Goal: Task Accomplishment & Management: Manage account settings

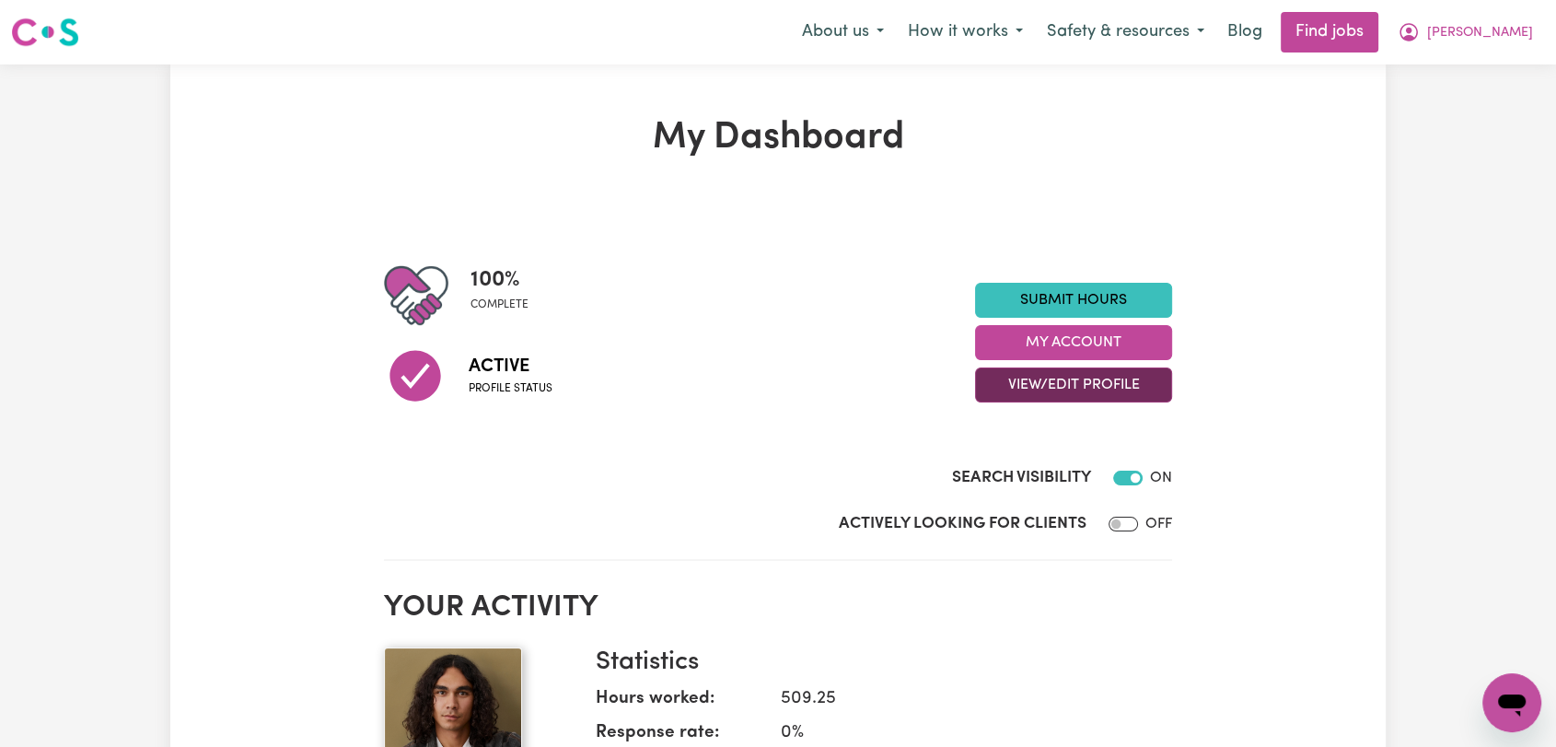
click at [1108, 385] on button "View/Edit Profile" at bounding box center [1073, 384] width 197 height 35
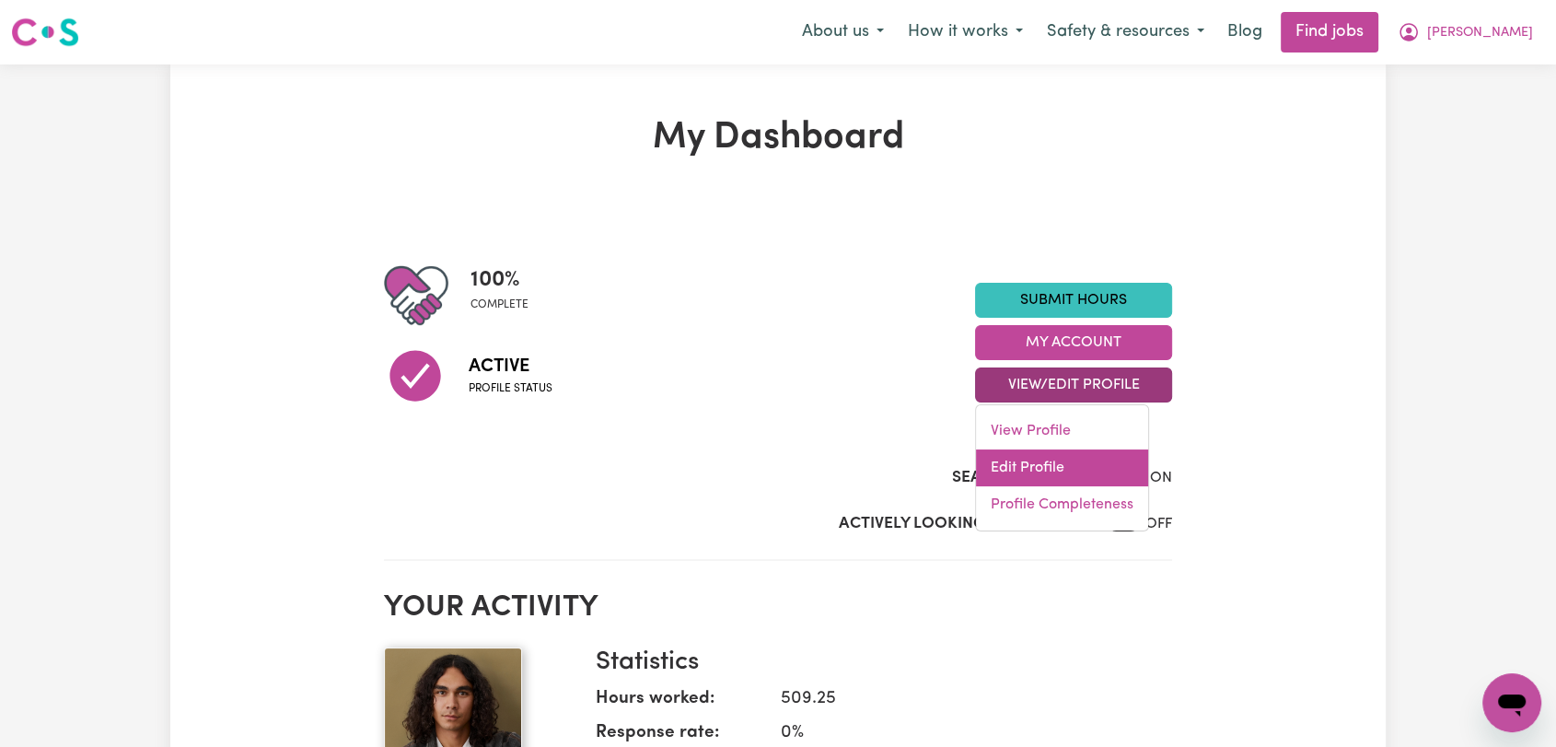
click at [1089, 463] on link "Edit Profile" at bounding box center [1062, 467] width 172 height 37
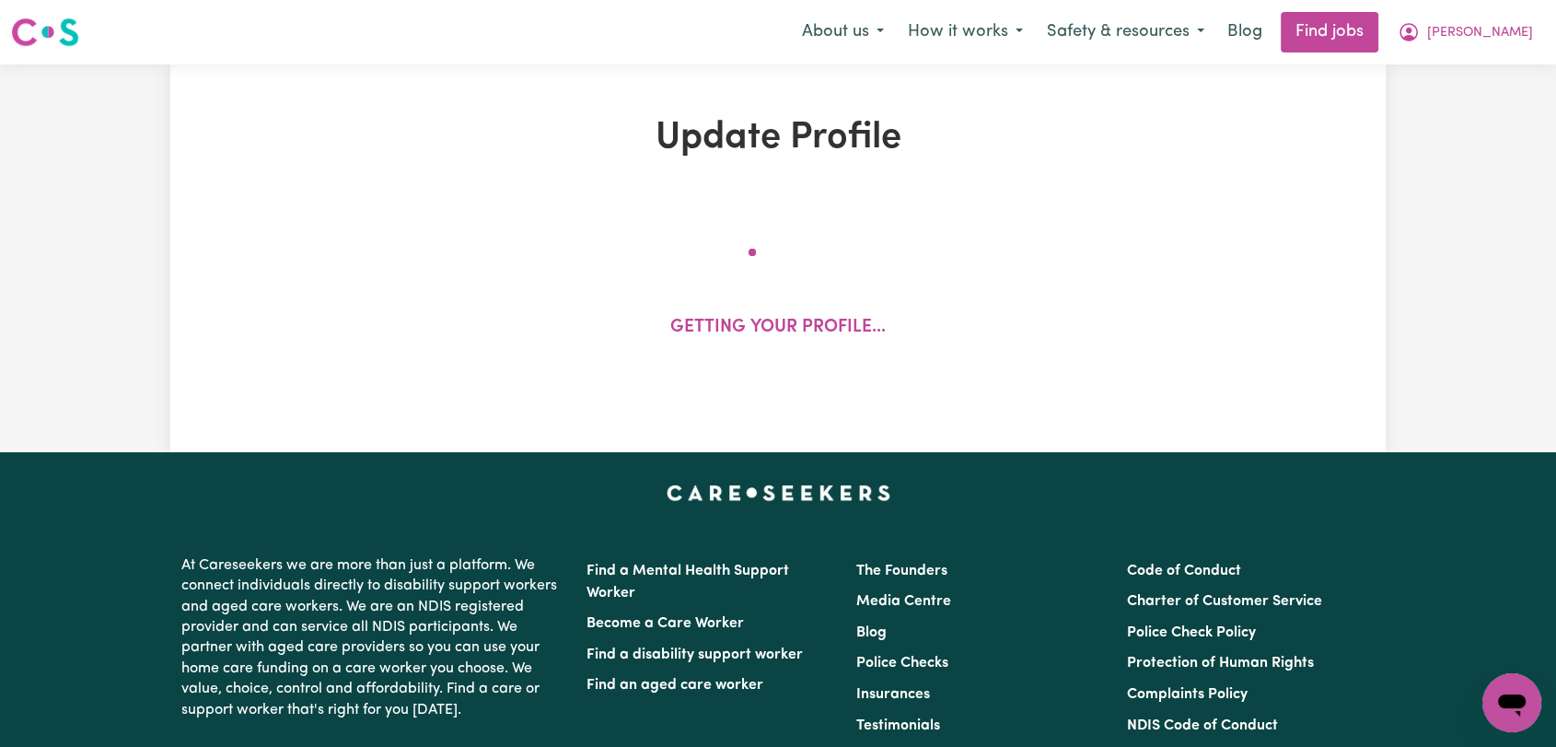
select select "[DEMOGRAPHIC_DATA]"
select select "[DEMOGRAPHIC_DATA] Citizen"
select select "Studying a healthcare related degree or qualification"
select select "45"
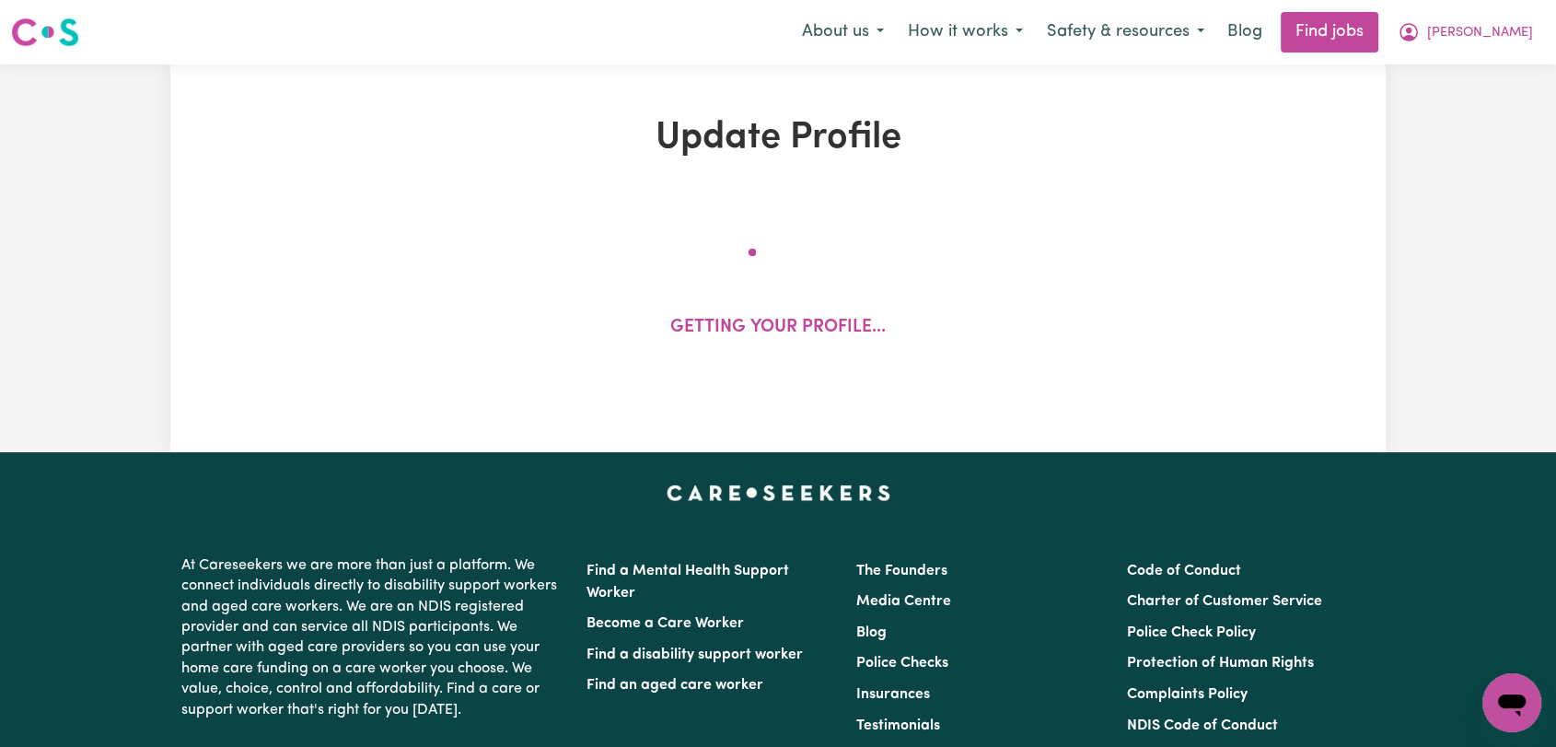
select select "55"
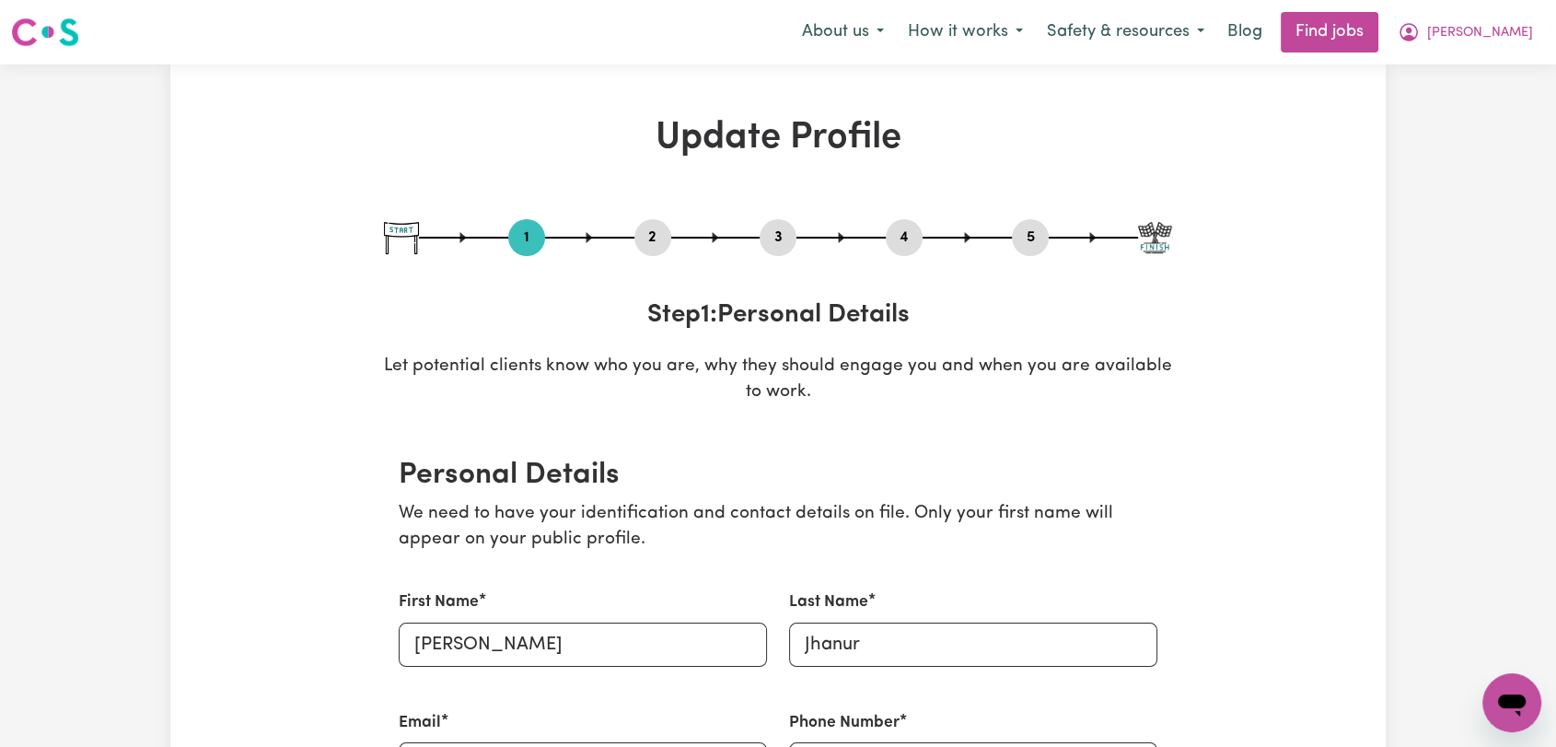
click at [648, 238] on button "2" at bounding box center [652, 238] width 37 height 24
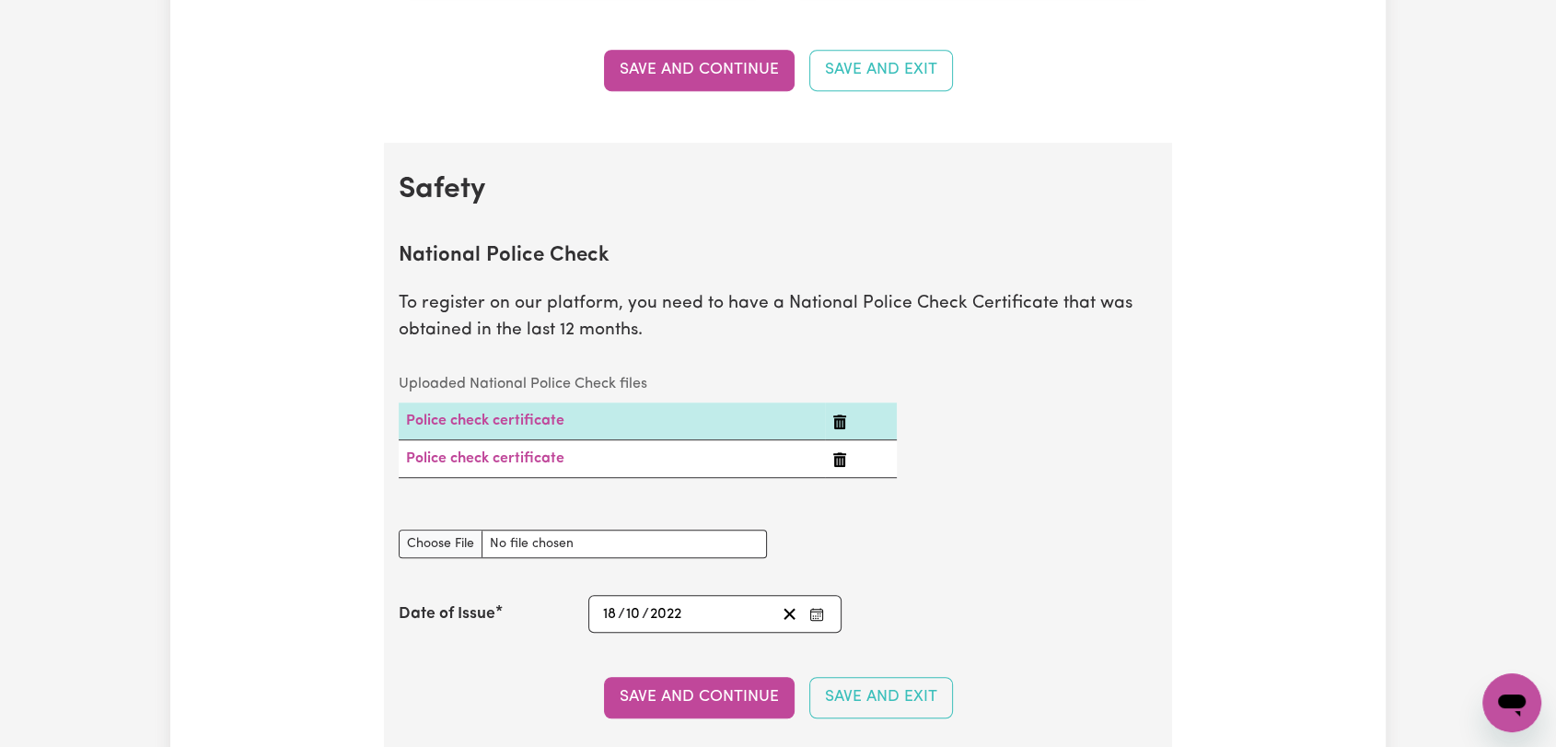
scroll to position [1125, 0]
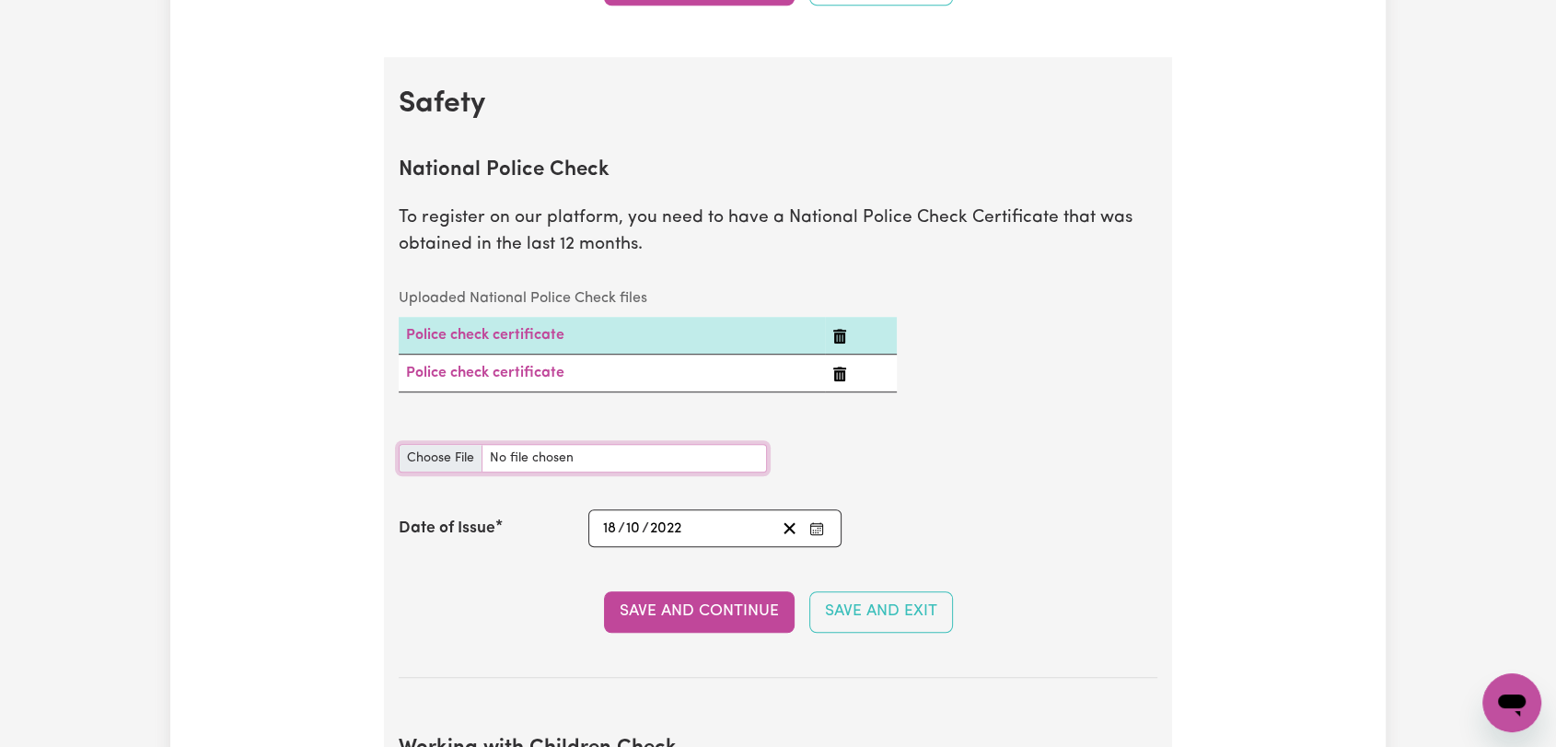
click at [455, 466] on input "National Police Check document" at bounding box center [583, 458] width 368 height 29
type input "C:\fakepath\[PERSON_NAME] - PC - [DATE]--.pdf"
click at [818, 530] on icon "Enter the Date of Issue of your National Police Check" at bounding box center [816, 528] width 15 height 15
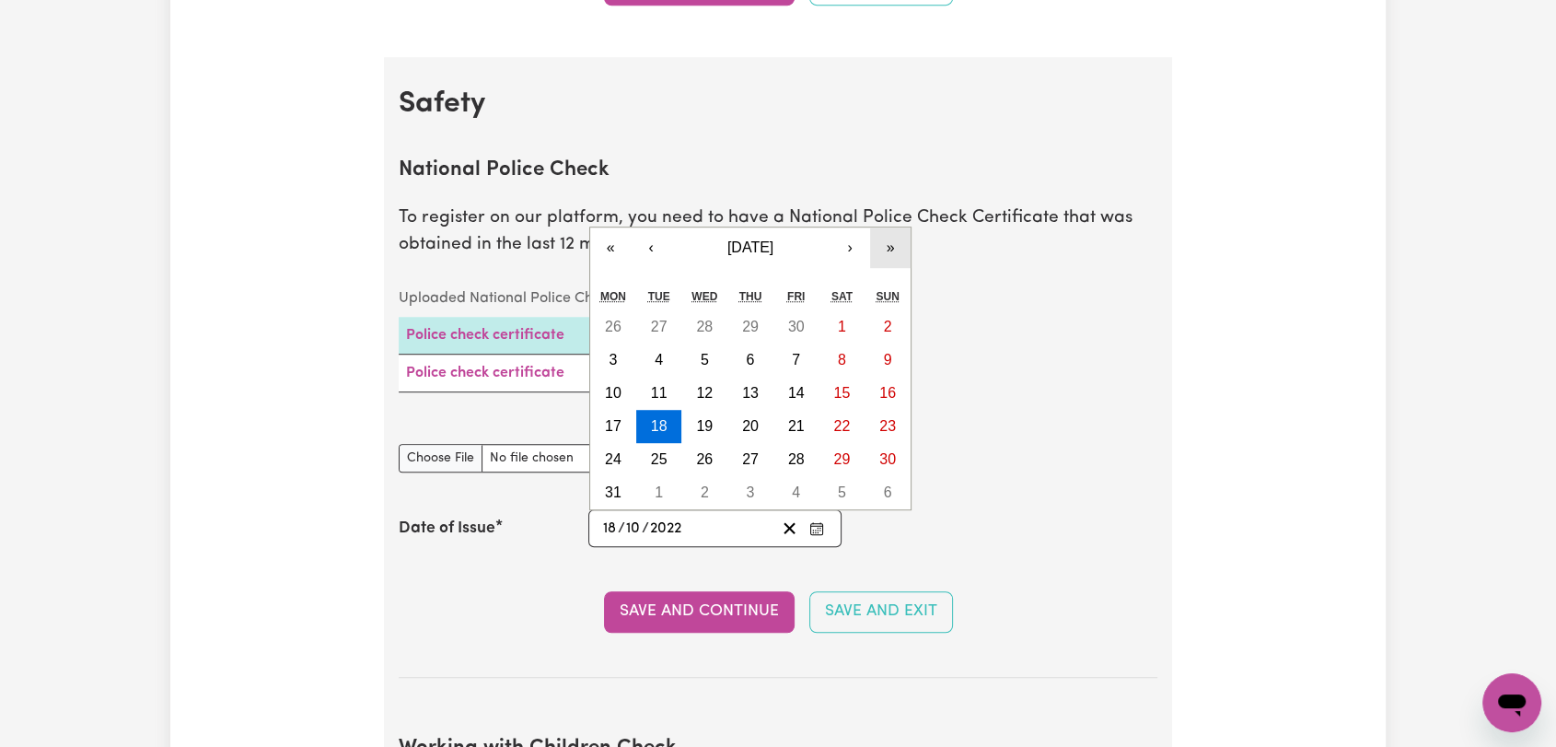
click at [892, 242] on button "»" at bounding box center [890, 247] width 41 height 41
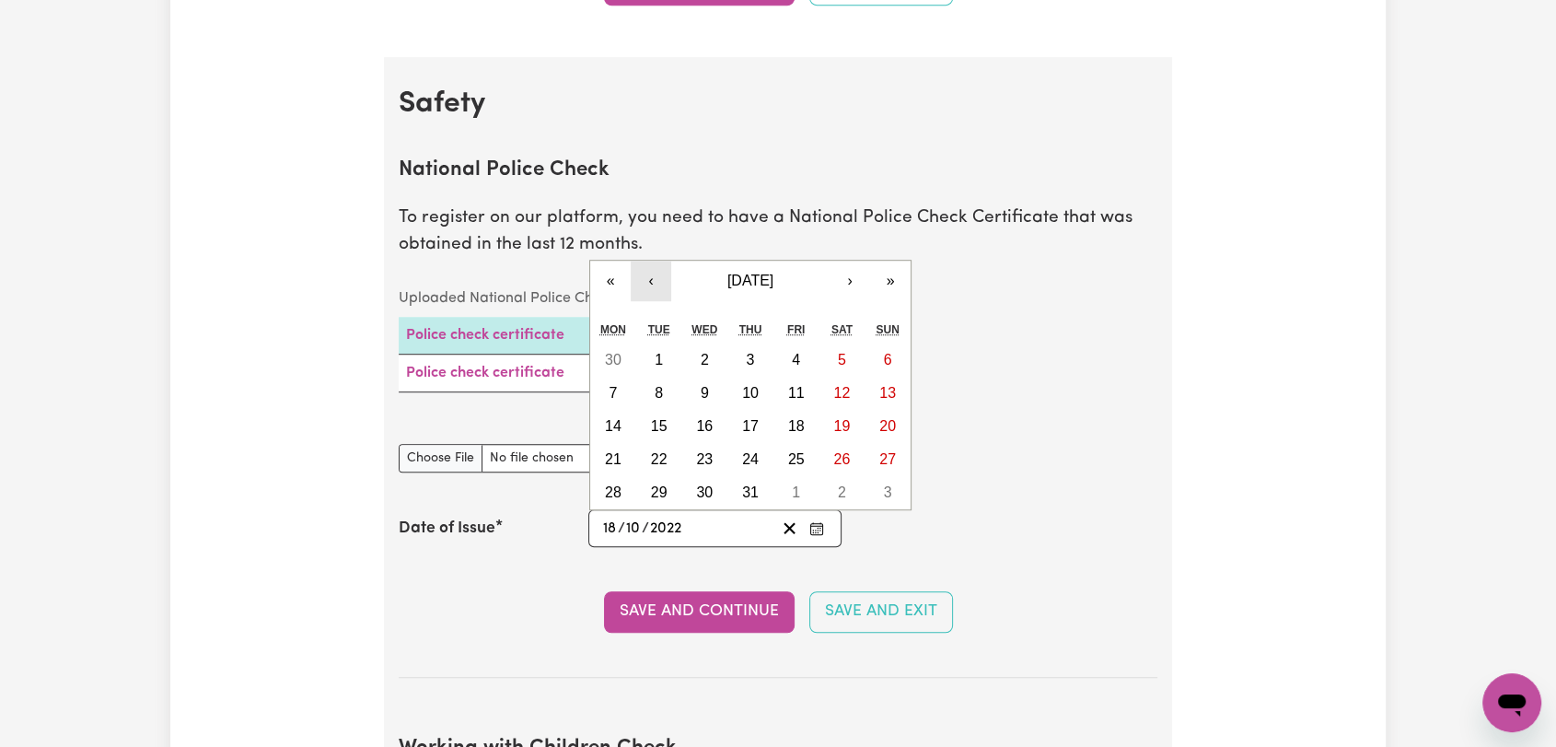
click at [649, 283] on button "‹" at bounding box center [651, 281] width 41 height 41
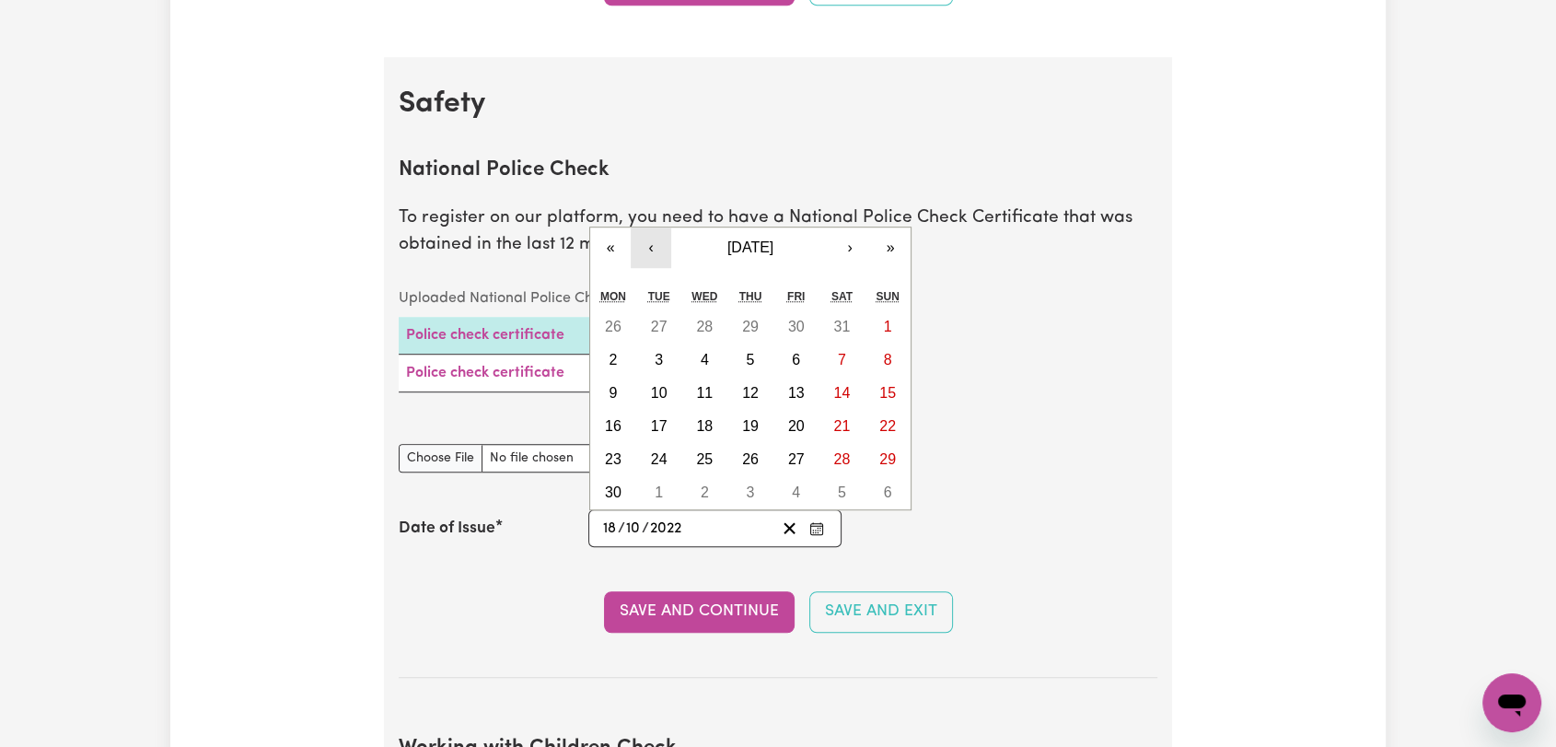
click at [648, 249] on button "‹" at bounding box center [651, 247] width 41 height 41
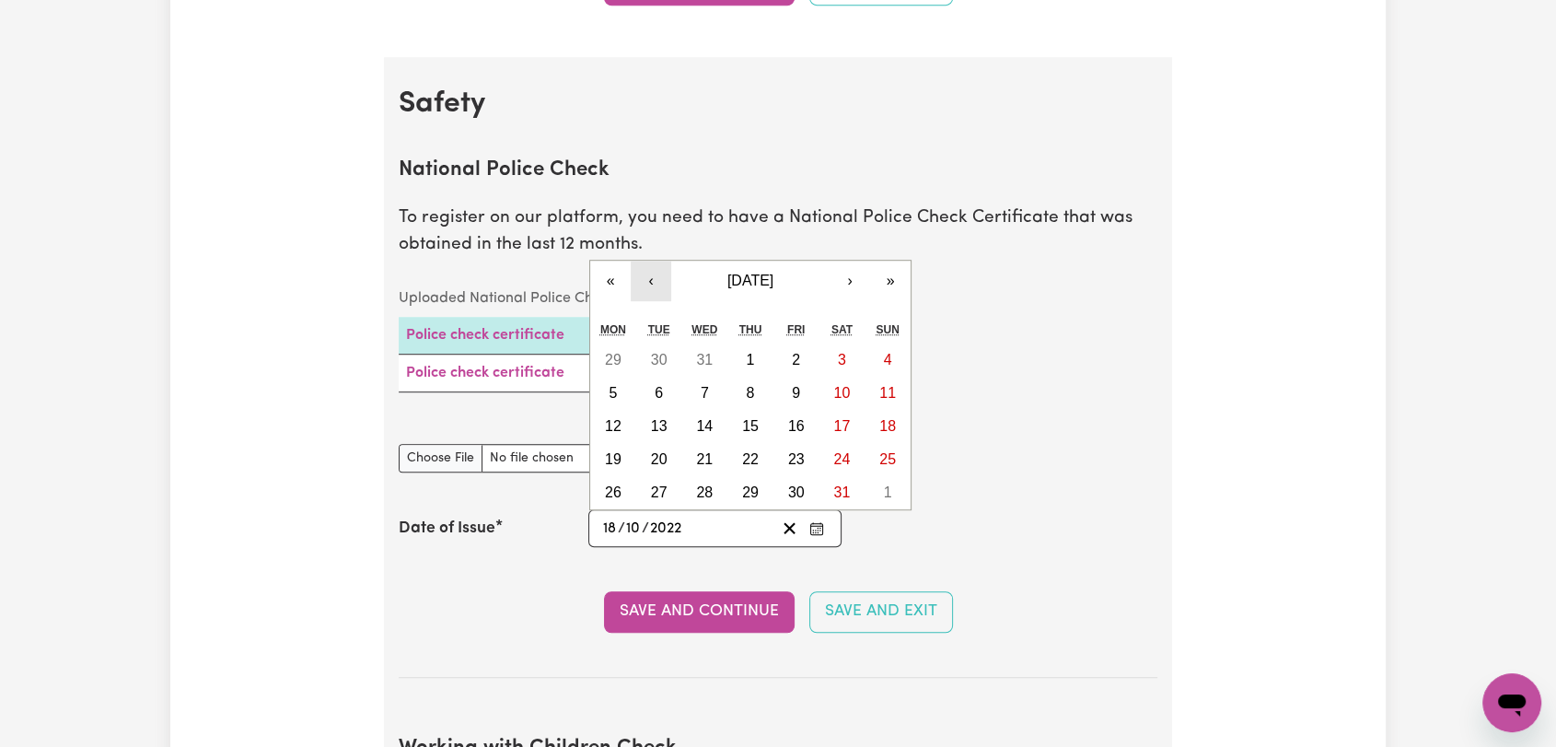
click at [652, 282] on button "‹" at bounding box center [651, 281] width 41 height 41
click at [705, 389] on abbr "8" at bounding box center [705, 393] width 8 height 16
type input "[DATE]"
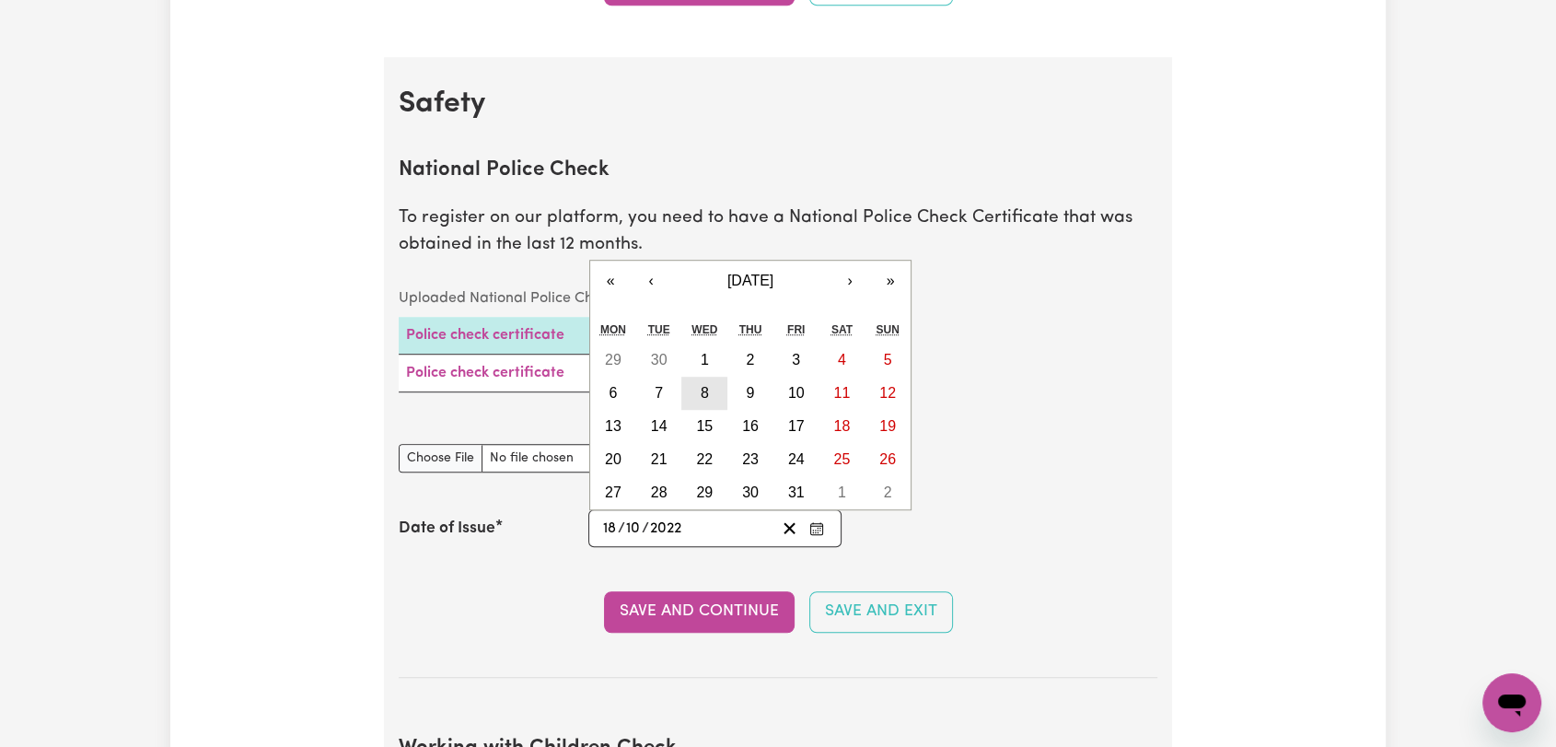
type input "8"
type input "5"
type input "2024"
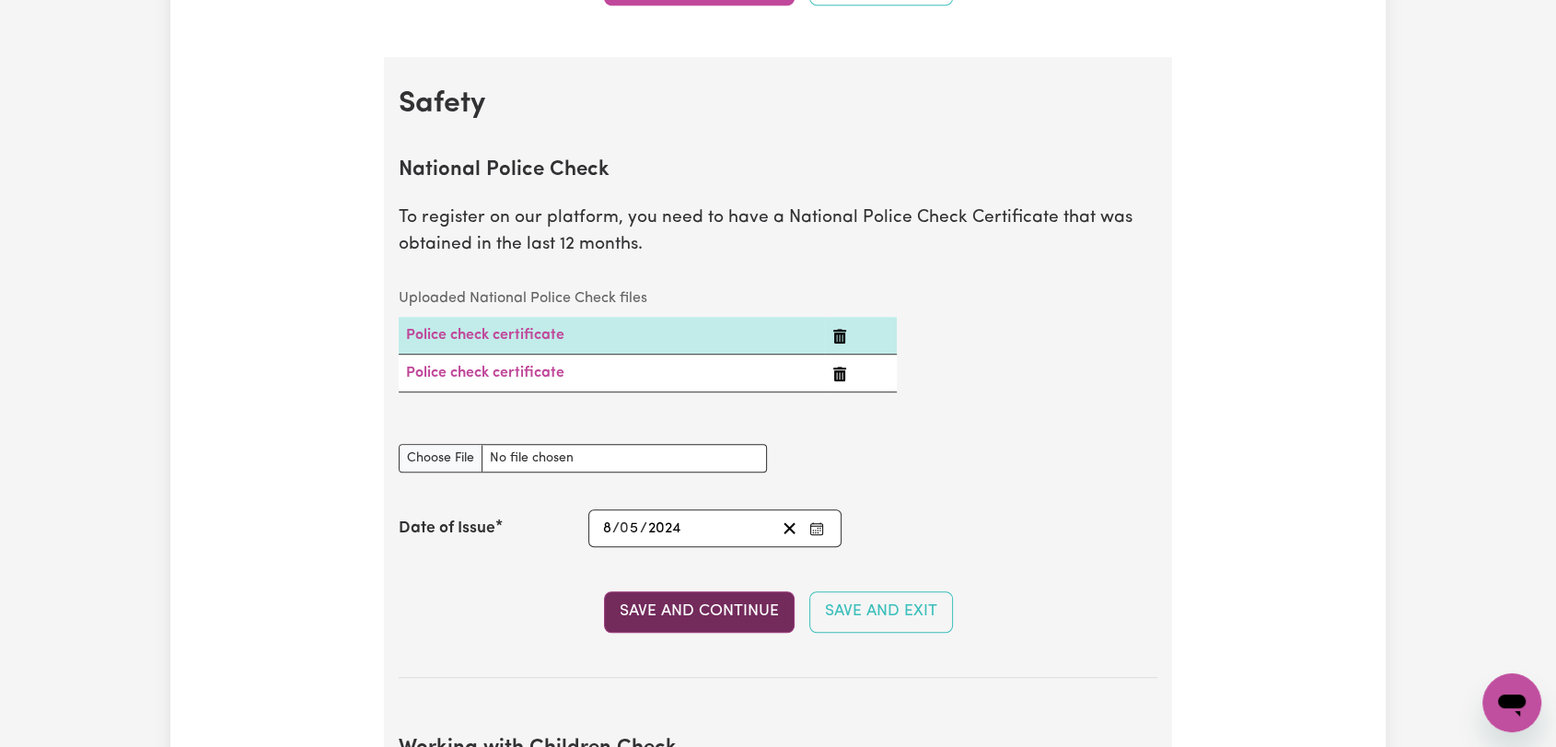
click at [676, 607] on button "Save and Continue" at bounding box center [699, 611] width 191 height 41
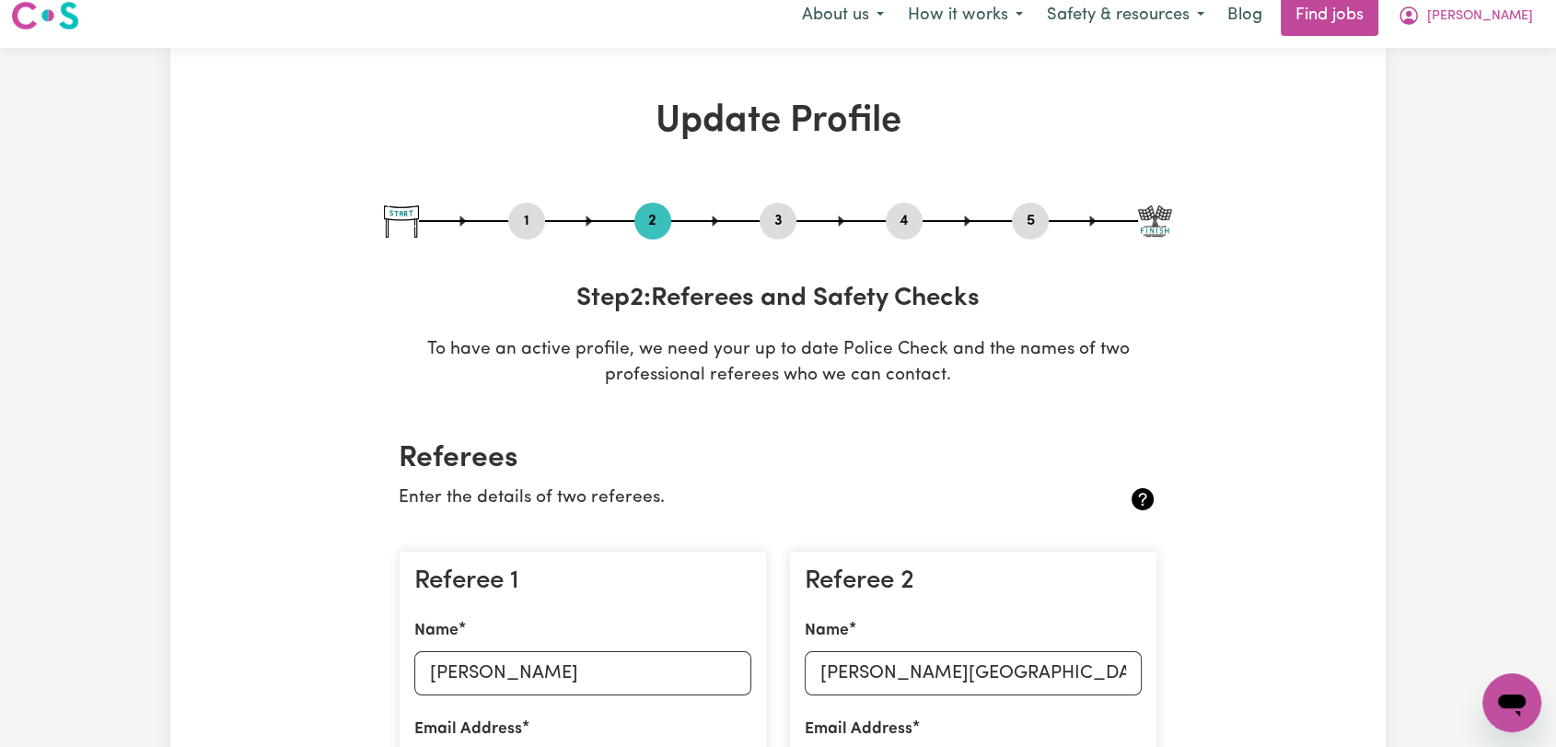
scroll to position [0, 0]
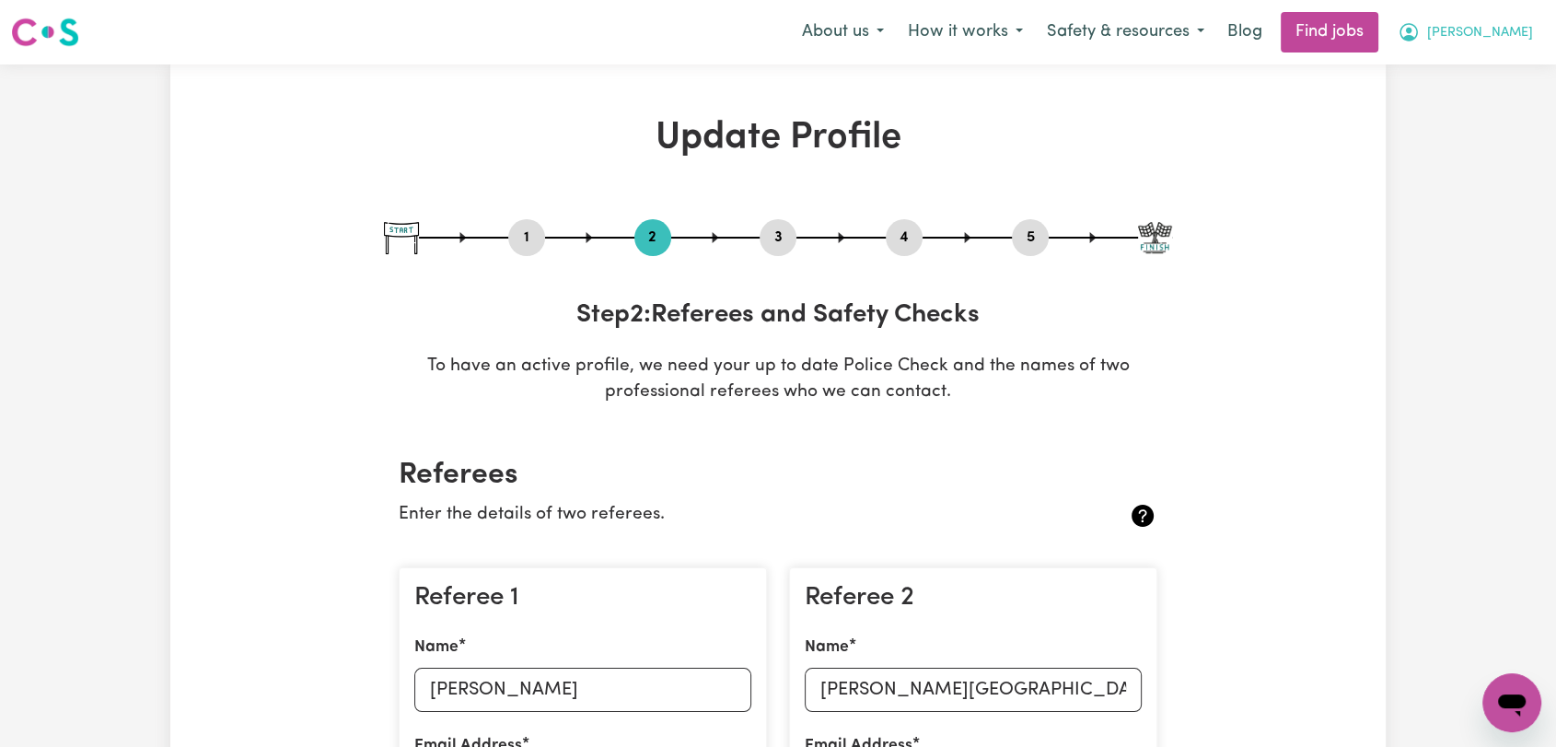
click at [1507, 42] on span "[PERSON_NAME]" at bounding box center [1480, 33] width 106 height 20
click at [1482, 130] on link "Logout" at bounding box center [1470, 140] width 145 height 35
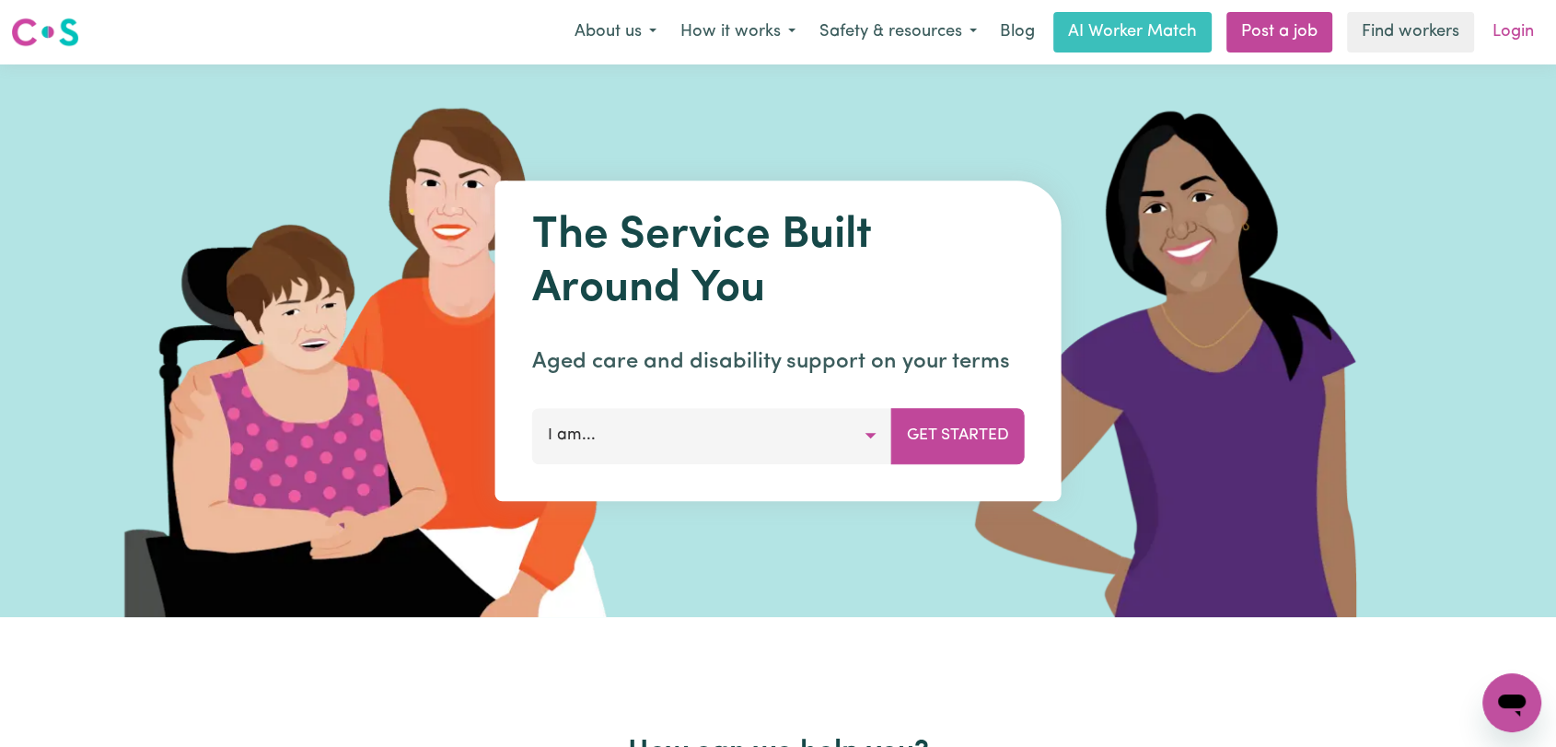
click at [1514, 31] on link "Login" at bounding box center [1513, 32] width 64 height 41
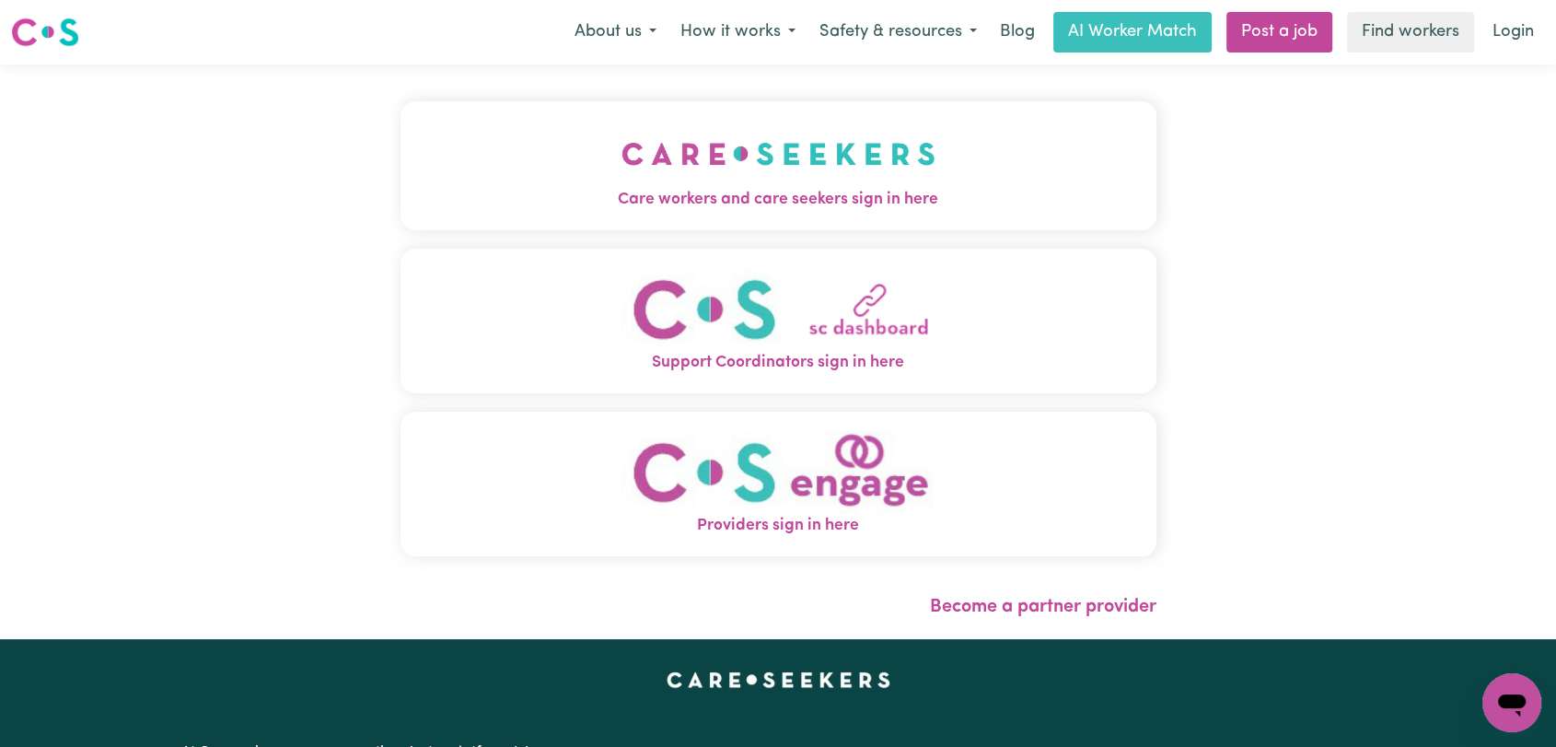
click at [802, 191] on span "Care workers and care seekers sign in here" at bounding box center [778, 200] width 756 height 24
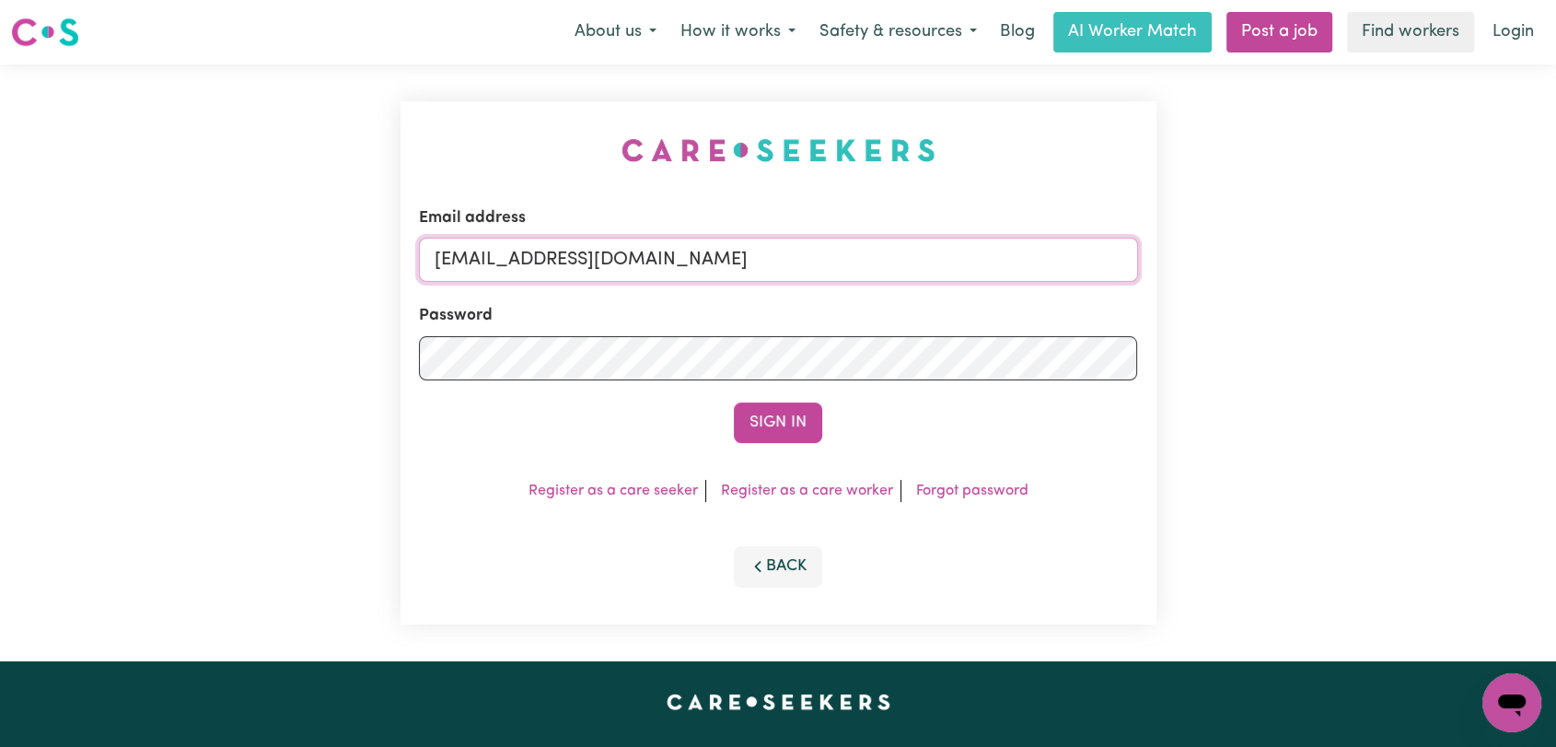
click at [892, 253] on input "[EMAIL_ADDRESS][DOMAIN_NAME]" at bounding box center [778, 260] width 719 height 44
drag, startPoint x: 532, startPoint y: 253, endPoint x: 830, endPoint y: 290, distance: 299.6
click at [830, 290] on form "Email address Superuser~[EMAIL_ADDRESS][DOMAIN_NAME] Password Sign In" at bounding box center [778, 324] width 719 height 237
type input "Superuser~[EMAIL_ADDRESS][DOMAIN_NAME]"
click at [778, 422] on button "Sign In" at bounding box center [778, 422] width 88 height 41
